Goal: Task Accomplishment & Management: Manage account settings

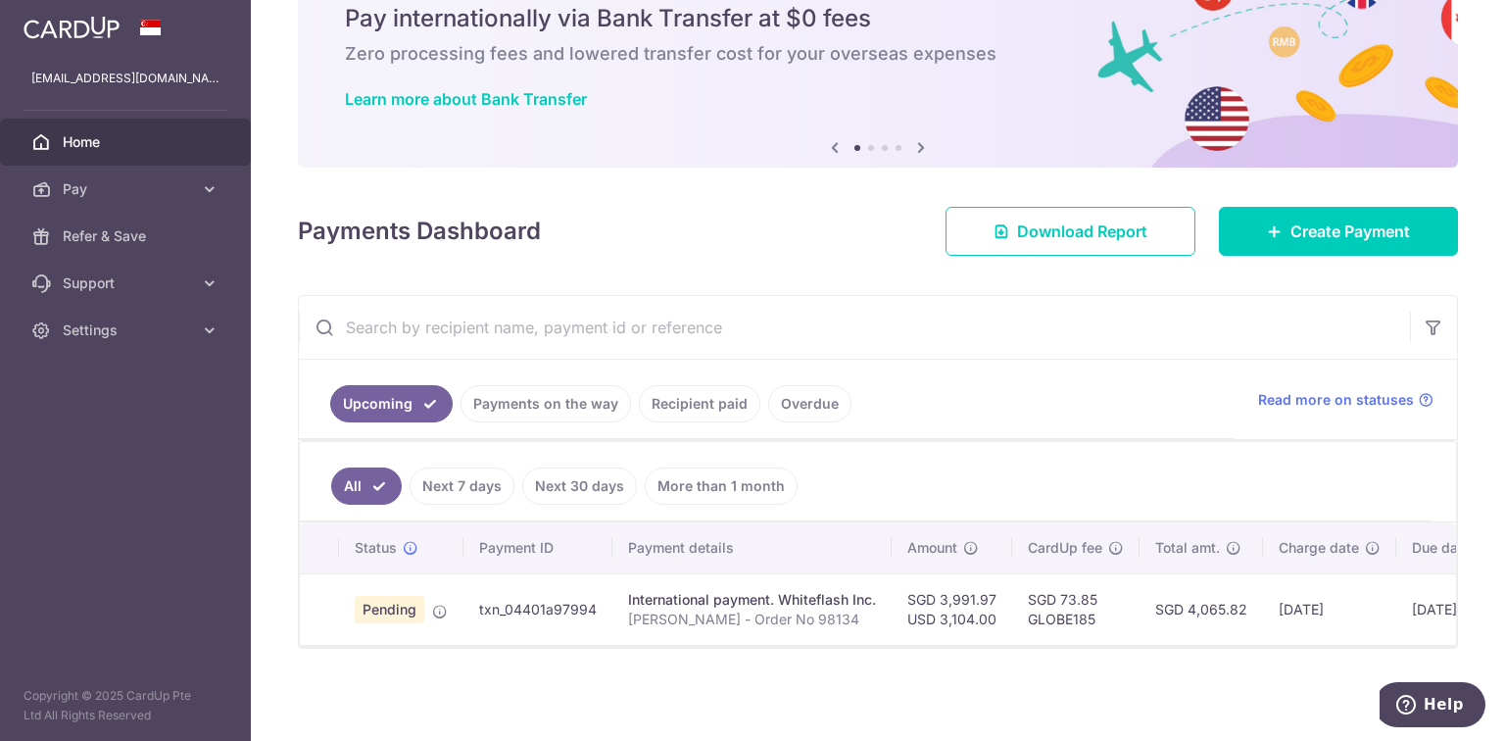
click at [521, 702] on div "× Pause Schedule Pause all future payments in this series Pause just this one p…" at bounding box center [878, 370] width 1254 height 741
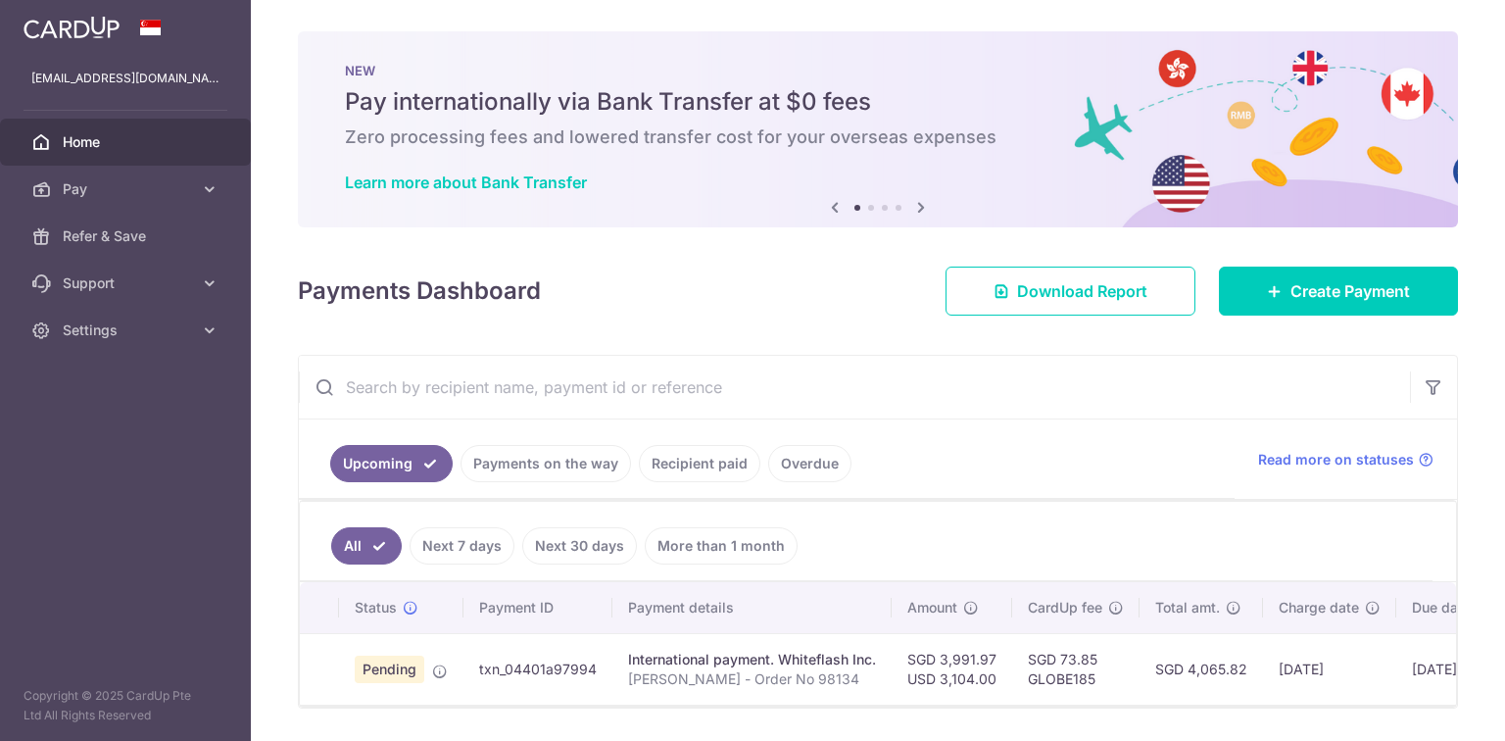
click at [106, 141] on span "Home" at bounding box center [127, 142] width 129 height 20
